Goal: Information Seeking & Learning: Check status

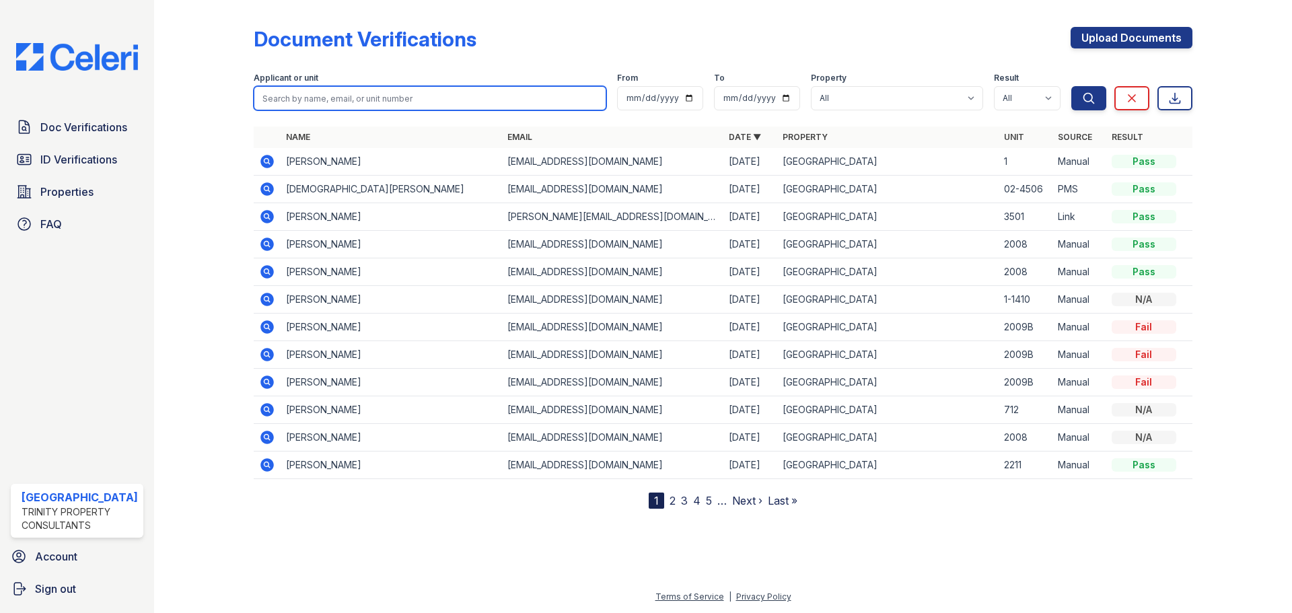
click at [299, 98] on input "search" at bounding box center [430, 98] width 353 height 24
type input "xu"
click at [1071, 86] on button "Search" at bounding box center [1088, 98] width 35 height 24
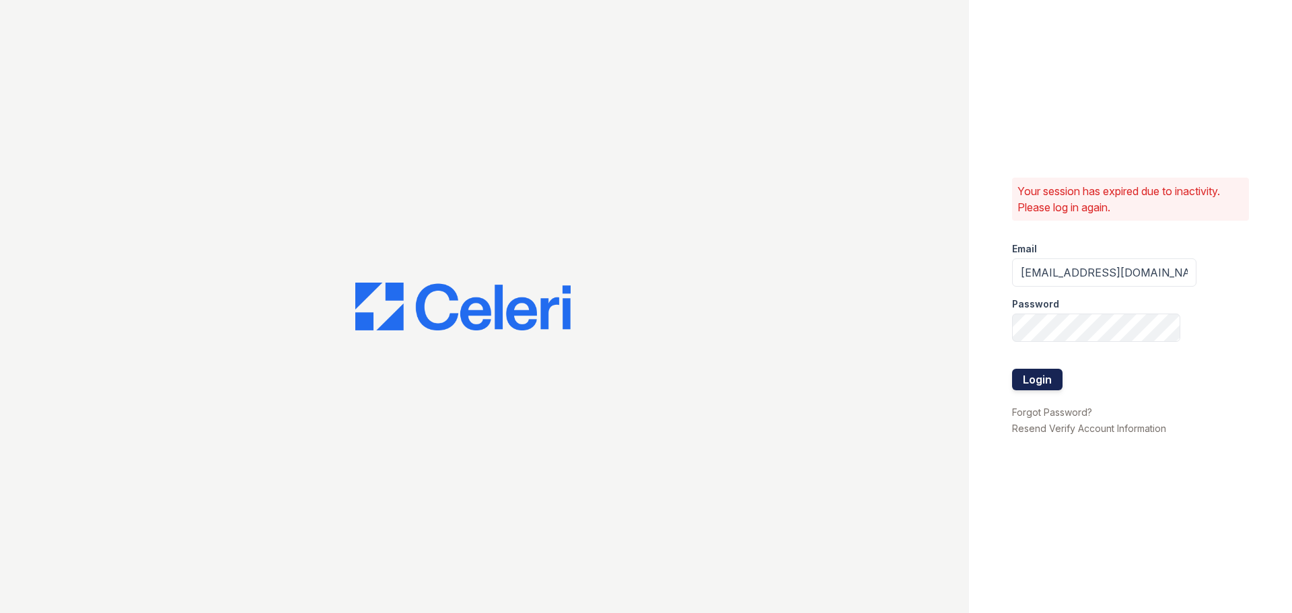
click at [1015, 383] on button "Login" at bounding box center [1037, 380] width 50 height 22
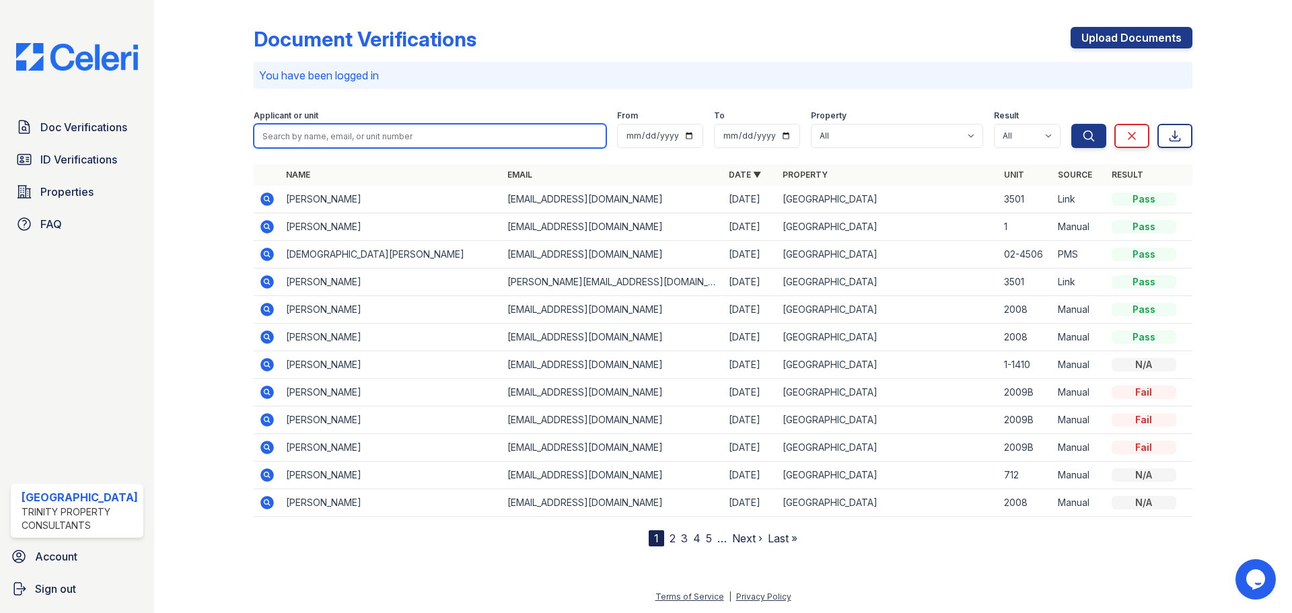
drag, startPoint x: 339, startPoint y: 142, endPoint x: 342, endPoint y: 135, distance: 7.2
click at [339, 142] on input "search" at bounding box center [430, 136] width 353 height 24
type input "xu"
click at [1071, 124] on button "Search" at bounding box center [1088, 136] width 35 height 24
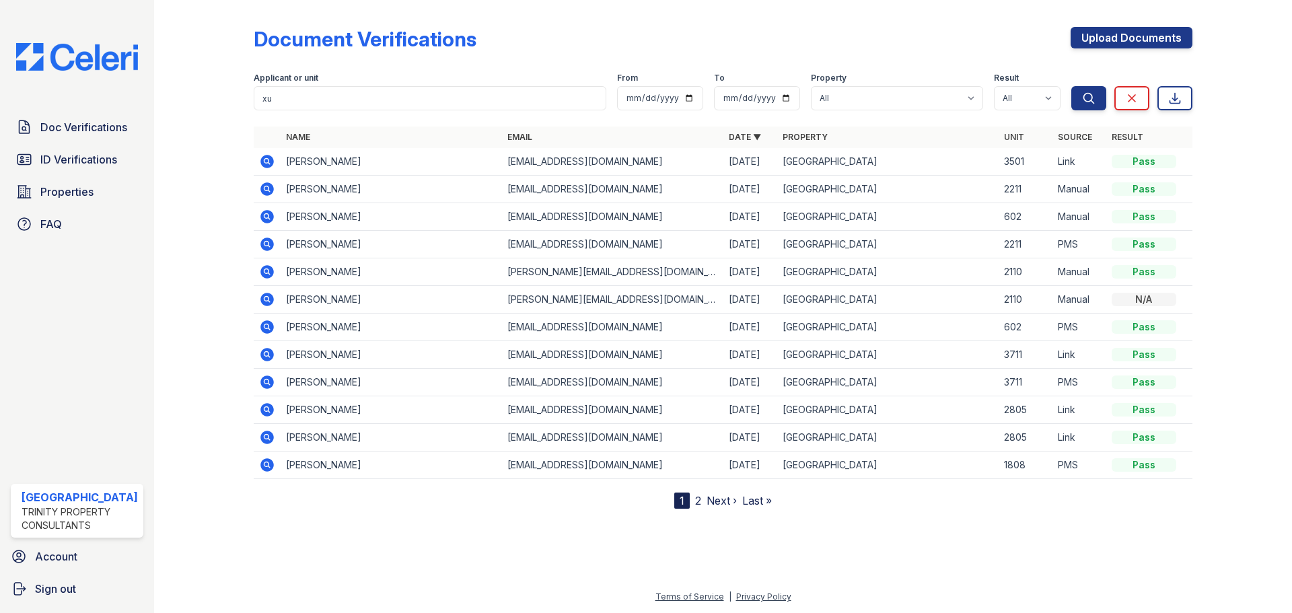
click at [273, 188] on icon at bounding box center [267, 189] width 16 height 16
